Goal: Information Seeking & Learning: Learn about a topic

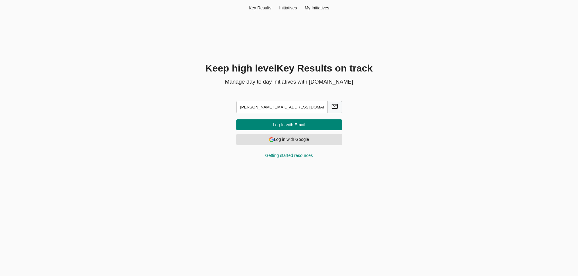
click at [323, 146] on form "[PERSON_NAME][EMAIL_ADDRESS][DOMAIN_NAME] Log In with Email Log in with Google …" at bounding box center [289, 128] width 120 height 75
click at [316, 142] on span "Log in with Google" at bounding box center [289, 140] width 96 height 8
click at [297, 143] on span "Log in with Google" at bounding box center [289, 140] width 96 height 8
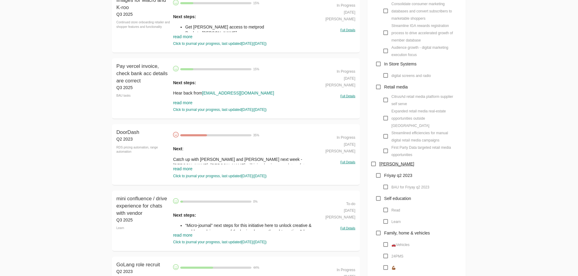
scroll to position [576, 0]
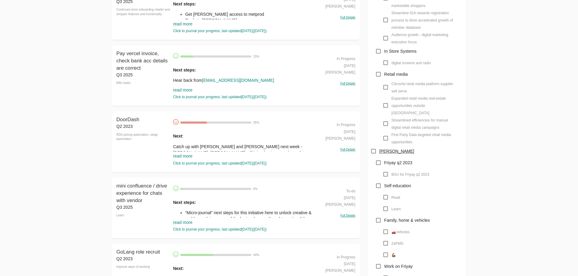
click at [185, 157] on link "read more" at bounding box center [182, 156] width 19 height 5
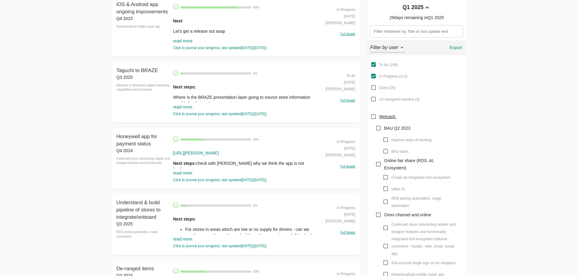
scroll to position [91, 0]
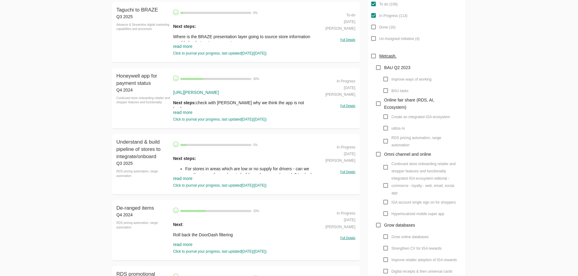
click at [397, 134] on span "RDS pricing automation, range automation" at bounding box center [424, 141] width 66 height 15
click at [391, 136] on input "RDS pricing automation, range automation" at bounding box center [386, 142] width 12 height 12
checkbox input "true"
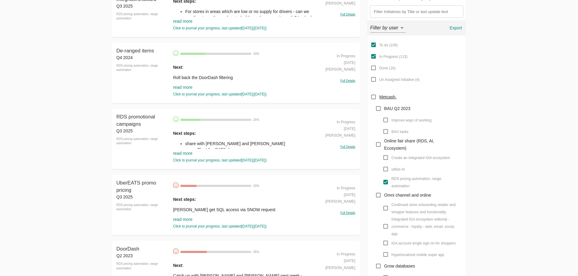
scroll to position [61, 0]
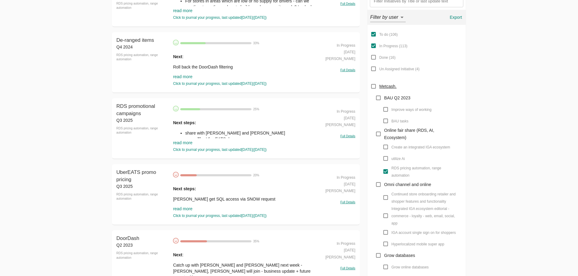
click at [186, 141] on link "read more" at bounding box center [182, 142] width 19 height 5
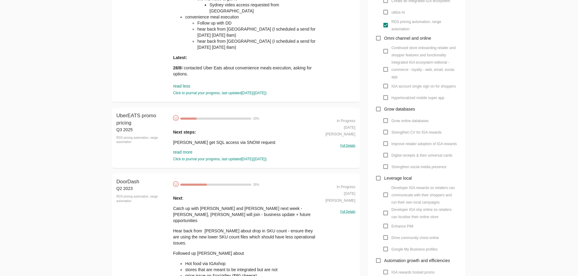
scroll to position [212, 0]
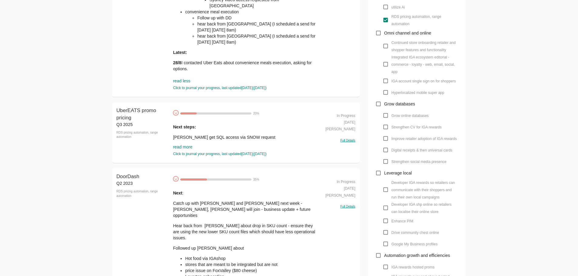
click at [182, 145] on link "read more" at bounding box center [182, 147] width 19 height 5
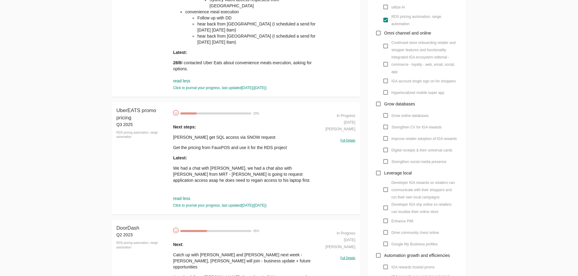
click at [192, 149] on p "Get the pricing from FauxPOS and use it for the RDS project" at bounding box center [244, 148] width 143 height 6
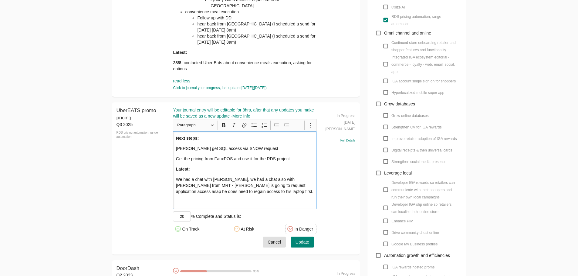
click at [196, 152] on div "Next steps: Jason get SQL access via SNOW request Get the pricing from FauxPOS …" at bounding box center [244, 170] width 143 height 78
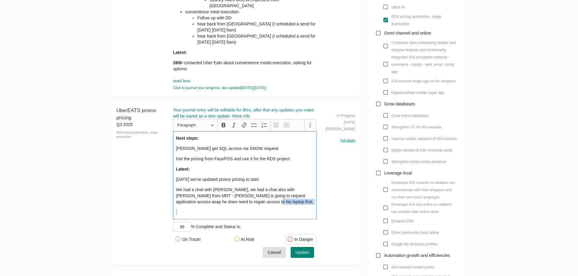
drag, startPoint x: 262, startPoint y: 207, endPoint x: 238, endPoint y: 200, distance: 25.8
click at [238, 200] on div "Next steps: Jason get SQL access via SNOW request Get the pricing from FauxPOS …" at bounding box center [244, 175] width 143 height 88
click at [261, 201] on p "We had a chat with [PERSON_NAME], we had a chat also with [PERSON_NAME] from MR…" at bounding box center [245, 196] width 138 height 18
click at [247, 179] on p "Today we've updated promo pricing to start" at bounding box center [245, 180] width 138 height 6
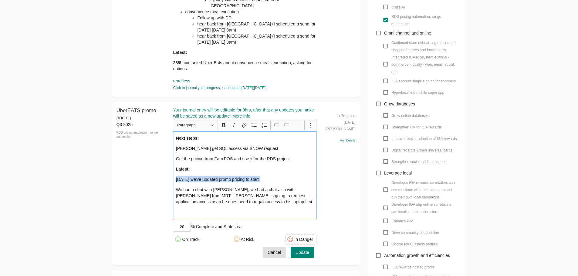
click at [247, 179] on p "Today we've updated promo pricing to start" at bounding box center [245, 180] width 138 height 6
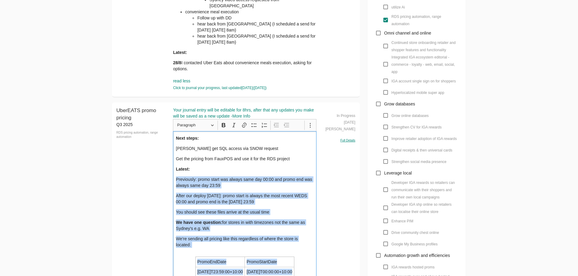
scroll to position [287, 0]
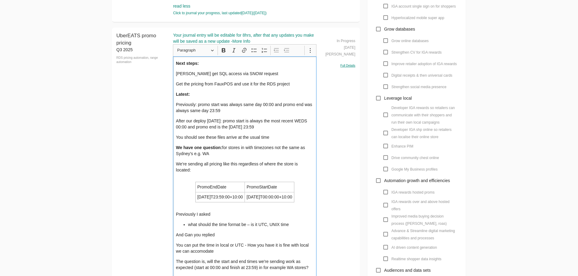
click at [238, 123] on p "After our deploy today: promo start is always the most recent WEDS 00:00 and pr…" at bounding box center [245, 124] width 138 height 12
click at [180, 103] on p "Previously: promo start was always same day 00:00 and promo end was always same…" at bounding box center [245, 108] width 138 height 12
click at [233, 117] on div "Next steps: Jason get SQL access via SNOW request Get the pricing from FauxPOS …" at bounding box center [244, 181] width 143 height 251
drag, startPoint x: 270, startPoint y: 127, endPoint x: 170, endPoint y: 106, distance: 102.3
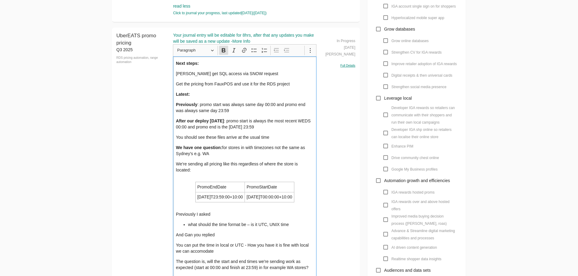
click at [170, 106] on div "UberEATS promo pricing Q3 2025 RDS pricing automation, range automation UberEAT…" at bounding box center [236, 191] width 248 height 327
click at [253, 51] on icon "Editor toolbar" at bounding box center [254, 50] width 6 height 6
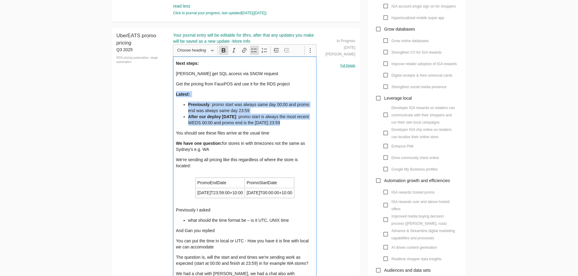
click at [278, 120] on li "After our deploy today : promo start is always the most recent WEDS 00:00 and p…" at bounding box center [251, 120] width 126 height 12
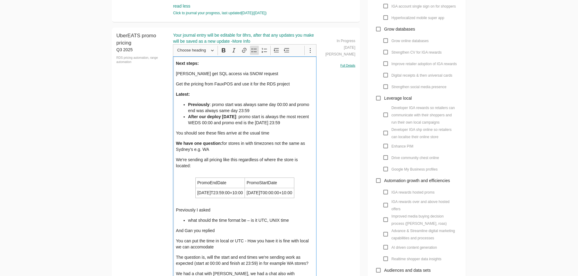
click at [263, 129] on div "Next steps: Jason get SQL access via SNOW request Get the pricing from FauxPOS …" at bounding box center [244, 179] width 143 height 247
click at [209, 131] on p "You should see these files arrive at the usual time" at bounding box center [245, 133] width 138 height 6
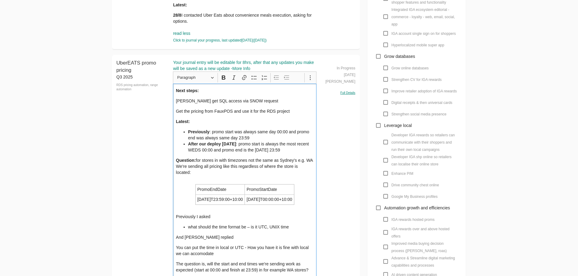
scroll to position [257, 0]
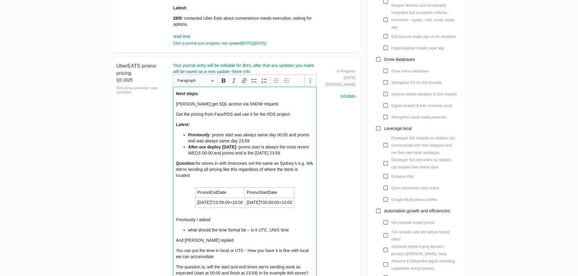
click at [251, 95] on p "Next steps:" at bounding box center [245, 94] width 138 height 6
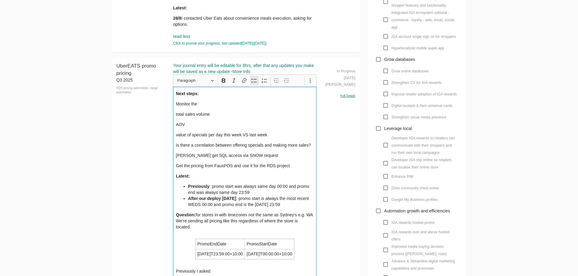
click at [253, 80] on icon "Editor toolbar" at bounding box center [254, 81] width 6 height 6
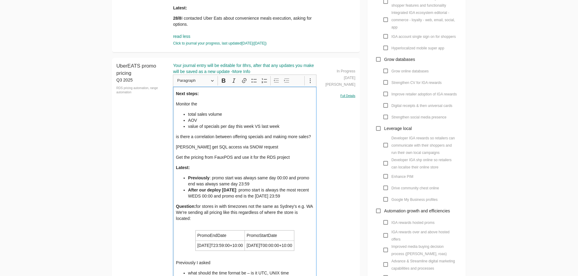
click at [286, 142] on div "Next steps: Monitor the total sales volume AOV value of specials per day this w…" at bounding box center [244, 253] width 143 height 333
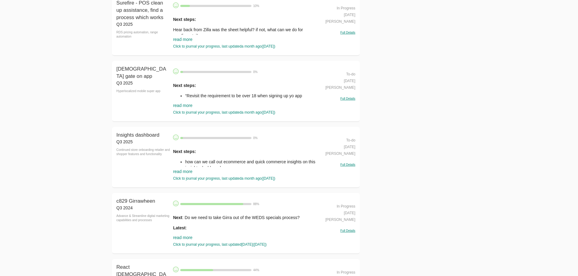
scroll to position [1024, 0]
